Goal: Information Seeking & Learning: Learn about a topic

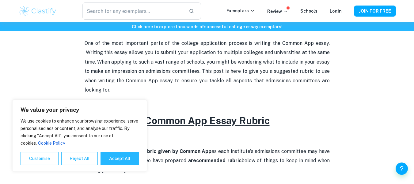
scroll to position [189, 0]
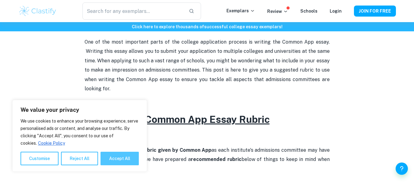
click at [127, 158] on button "Accept All" at bounding box center [120, 157] width 38 height 13
checkbox input "true"
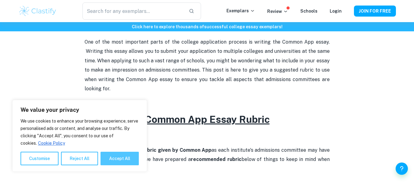
checkbox input "true"
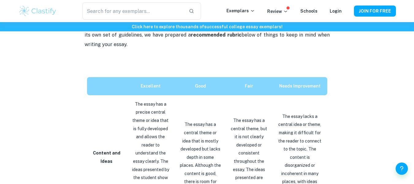
scroll to position [313, 0]
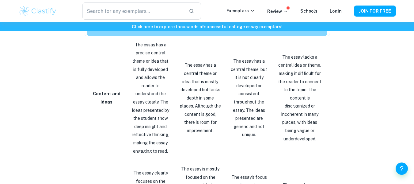
scroll to position [373, 0]
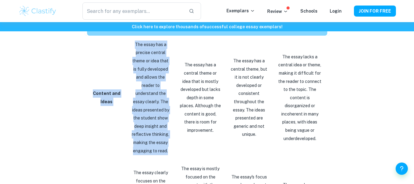
drag, startPoint x: 93, startPoint y: 93, endPoint x: 166, endPoint y: 150, distance: 92.9
click at [166, 150] on tr "Content and Ideas The essay has a precise central theme or idea that is fully d…" at bounding box center [207, 98] width 245 height 124
copy tr "Content and Ideas The essay has a precise central theme or idea that is fully d…"
click at [150, 83] on p "The essay has a precise central theme or idea that is fully developed and allow…" at bounding box center [150, 97] width 39 height 114
drag, startPoint x: 133, startPoint y: 44, endPoint x: 165, endPoint y: 151, distance: 112.3
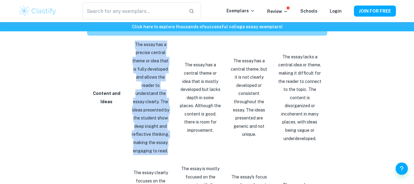
click at [165, 151] on p "The essay has a precise central theme or idea that is fully developed and allow…" at bounding box center [150, 97] width 39 height 114
copy p "The essay has a precise central theme or idea that is fully developed and allow…"
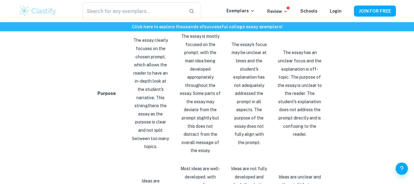
scroll to position [502, 0]
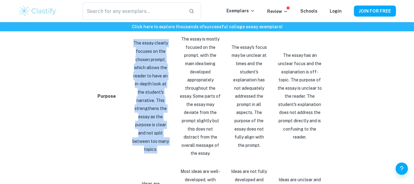
drag, startPoint x: 131, startPoint y: 46, endPoint x: 155, endPoint y: 144, distance: 101.0
click at [155, 144] on p "The essay clearly focuses on the chosen prompt, which allows the reader to have…" at bounding box center [150, 96] width 39 height 114
copy p "The essay clearly focuses on the chosen prompt, which allows the reader to have…"
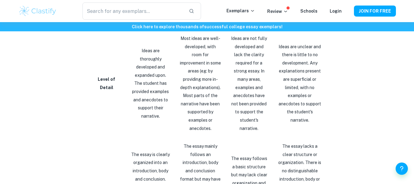
scroll to position [635, 0]
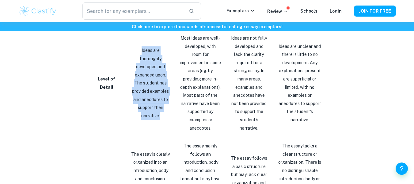
drag, startPoint x: 157, startPoint y: 116, endPoint x: 138, endPoint y: 52, distance: 67.5
click at [138, 52] on p "Ideas are thoroughly developed and expanded upon. The student has provided exam…" at bounding box center [150, 82] width 39 height 73
copy p "Ideas are thoroughly developed and expanded upon. The student has provided exam…"
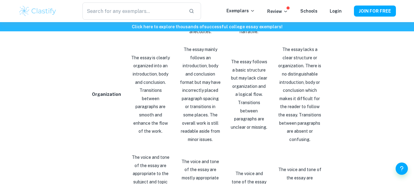
scroll to position [733, 0]
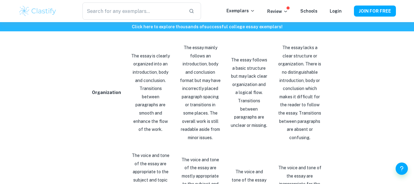
drag, startPoint x: 130, startPoint y: 55, endPoint x: 162, endPoint y: 128, distance: 80.6
click at [162, 128] on p "The essay is clearly organized into an introduction, body and conclusion. Trans…" at bounding box center [150, 93] width 39 height 82
copy p "The essay is clearly organized into an introduction, body and conclusion. Trans…"
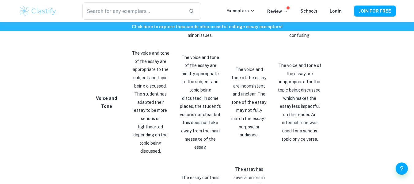
scroll to position [836, 0]
drag, startPoint x: 158, startPoint y: 143, endPoint x: 128, endPoint y: 53, distance: 94.7
click at [131, 53] on p "The voice and tone of the essay are appropriate to the subject and topic being …" at bounding box center [150, 101] width 39 height 106
copy p "The voice and tone of the essay are appropriate to the subject and topic being …"
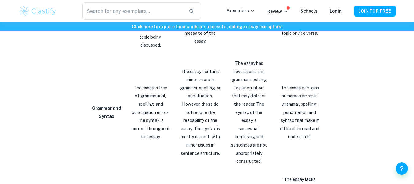
scroll to position [941, 0]
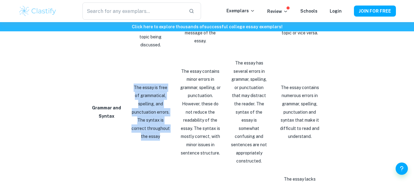
drag, startPoint x: 159, startPoint y: 122, endPoint x: 128, endPoint y: 76, distance: 55.6
click at [131, 83] on p "The essay is free of grammatical, spelling, and punctuation errors. The syntax …" at bounding box center [150, 111] width 39 height 57
copy p "The essay is free of grammatical, spelling, and punctuation errors. The syntax …"
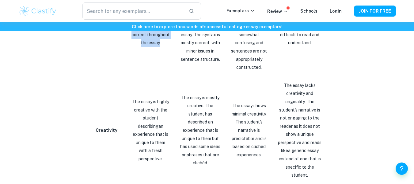
scroll to position [1031, 0]
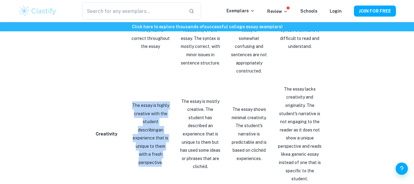
drag, startPoint x: 130, startPoint y: 88, endPoint x: 160, endPoint y: 140, distance: 59.7
click at [160, 140] on p "The essay is highly creative with the student describing an experience that is …" at bounding box center [150, 133] width 39 height 65
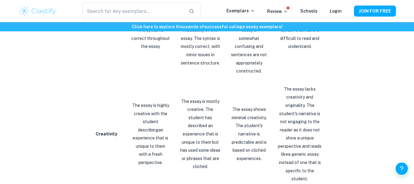
click at [163, 139] on p "The essay is highly creative with the student describing an experience that is …" at bounding box center [150, 133] width 39 height 65
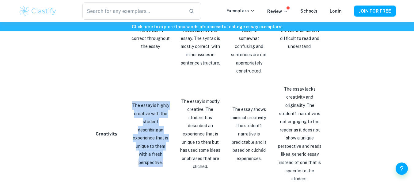
drag, startPoint x: 161, startPoint y: 137, endPoint x: 130, endPoint y: 89, distance: 57.6
click at [131, 101] on p "The essay is highly creative with the student describing an experience that is …" at bounding box center [150, 133] width 39 height 65
copy p "The essay is highly creative with the student describing an experience that is …"
